Goal: Information Seeking & Learning: Learn about a topic

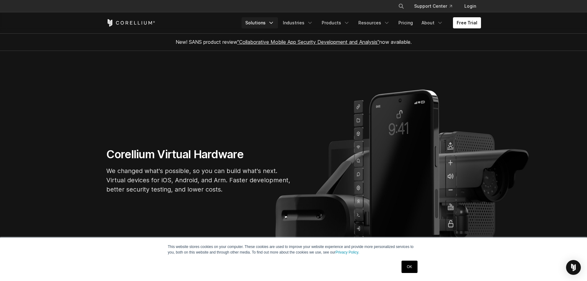
click at [273, 24] on icon "Navigation Menu" at bounding box center [271, 23] width 6 height 6
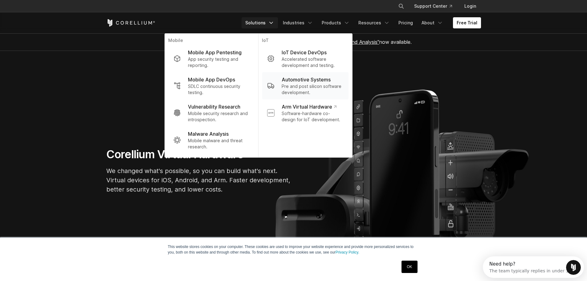
click at [319, 81] on p "Automotive Systems" at bounding box center [306, 79] width 49 height 7
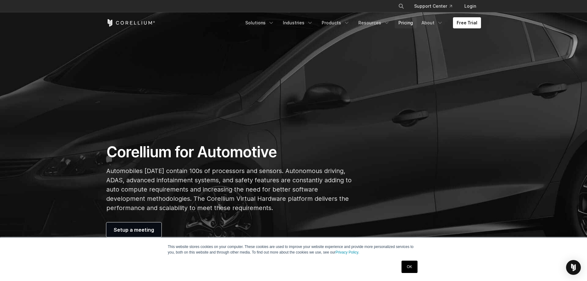
click at [410, 24] on link "Pricing" at bounding box center [406, 22] width 22 height 11
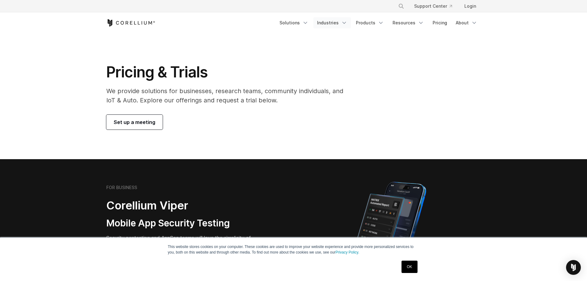
click at [346, 24] on icon "Navigation Menu" at bounding box center [344, 23] width 6 height 6
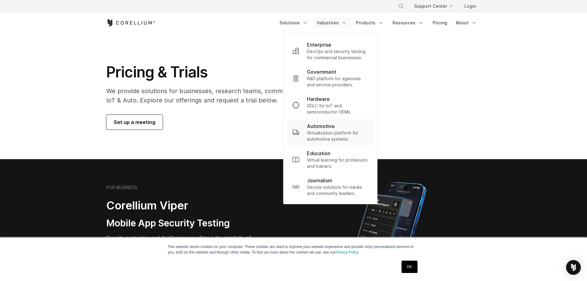
click at [340, 139] on p "Virtualization platform for automotive systems." at bounding box center [338, 136] width 62 height 12
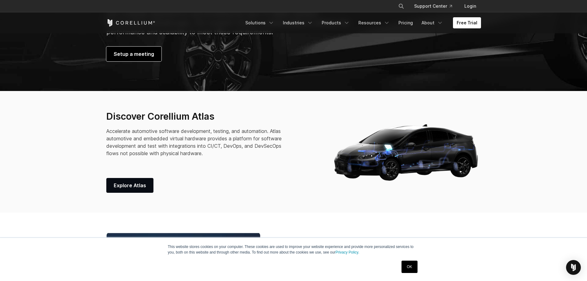
scroll to position [216, 0]
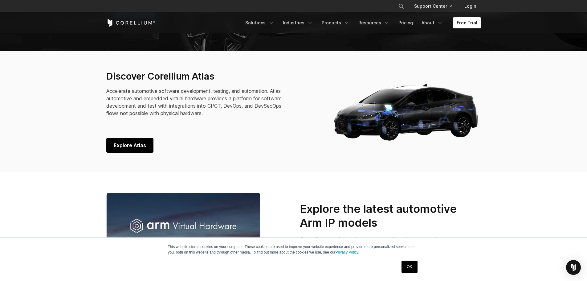
click at [130, 148] on span "Explore Atlas" at bounding box center [130, 144] width 32 height 7
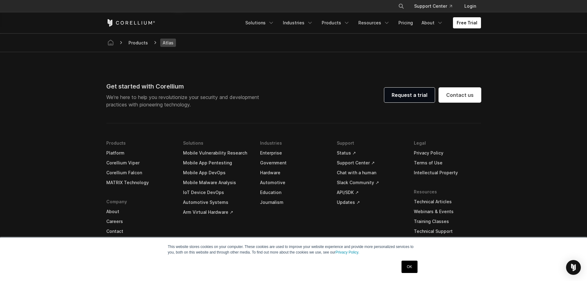
scroll to position [1795, 0]
